Goal: Task Accomplishment & Management: Manage account settings

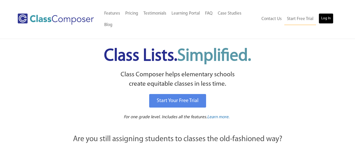
click at [331, 13] on link "Log In" at bounding box center [326, 18] width 15 height 10
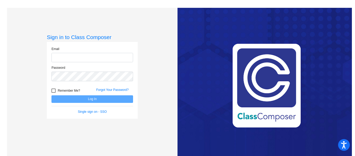
type input "markeyj@hudson.k12.oh.us"
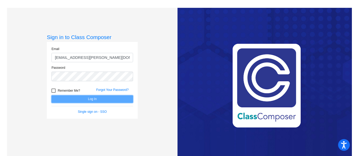
click at [86, 99] on button "Log In" at bounding box center [93, 99] width 82 height 8
